Goal: Task Accomplishment & Management: Use online tool/utility

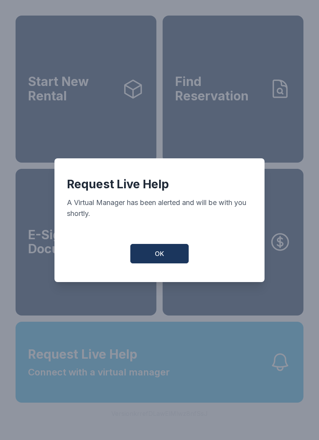
click at [172, 259] on button "OK" at bounding box center [159, 253] width 58 height 19
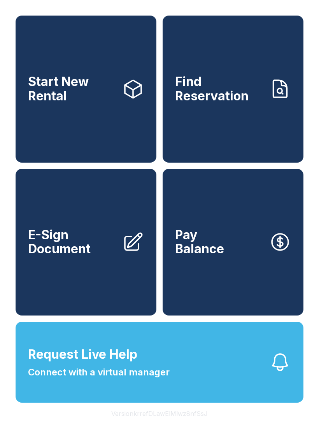
click at [85, 257] on span "E-Sign Document" at bounding box center [72, 242] width 88 height 28
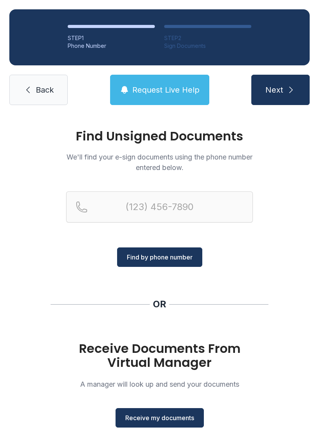
click at [177, 421] on span "Receive my documents" at bounding box center [159, 418] width 69 height 9
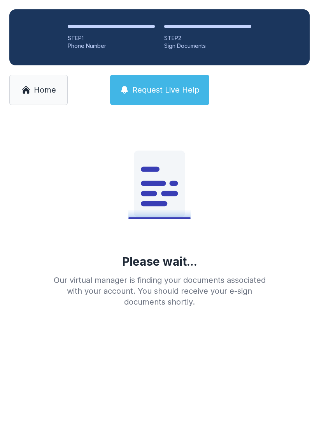
click at [38, 86] on span "Home" at bounding box center [45, 90] width 22 height 11
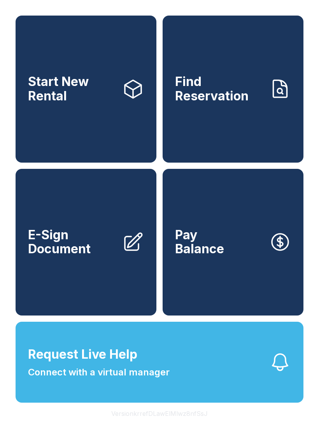
click at [190, 390] on button "Request Live Help Connect with a virtual manager" at bounding box center [160, 362] width 288 height 81
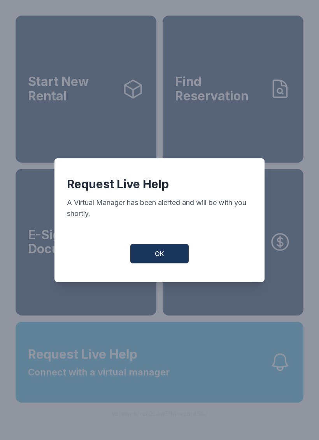
click at [150, 252] on button "OK" at bounding box center [159, 253] width 58 height 19
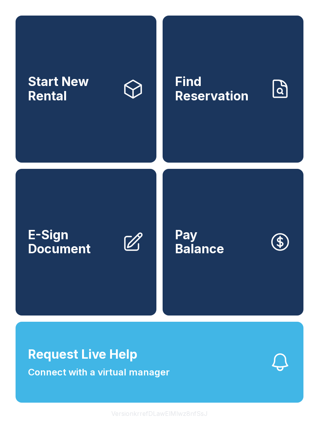
click at [216, 394] on button "Request Live Help Connect with a virtual manager" at bounding box center [160, 362] width 288 height 81
